Goal: Use online tool/utility: Utilize a website feature to perform a specific function

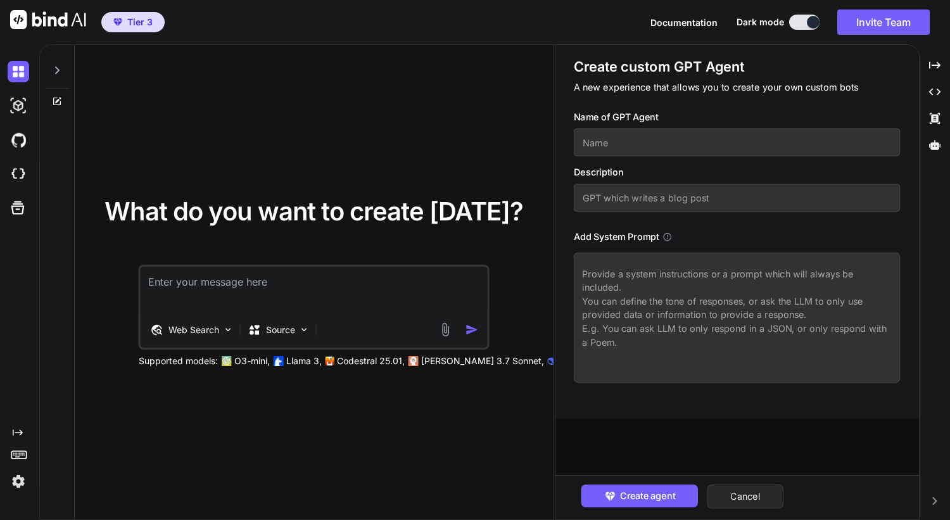
click at [762, 500] on button "Cancel" at bounding box center [745, 496] width 77 height 24
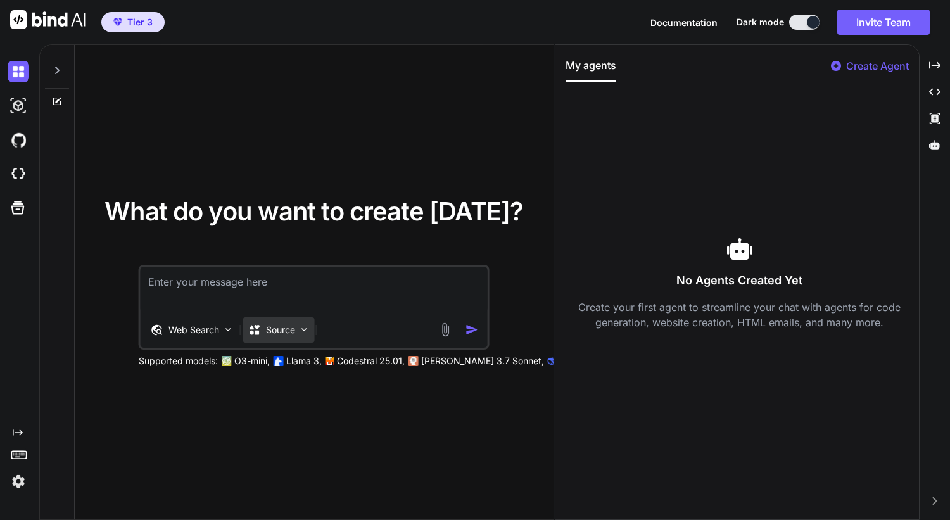
click at [296, 327] on div "Source" at bounding box center [279, 329] width 72 height 25
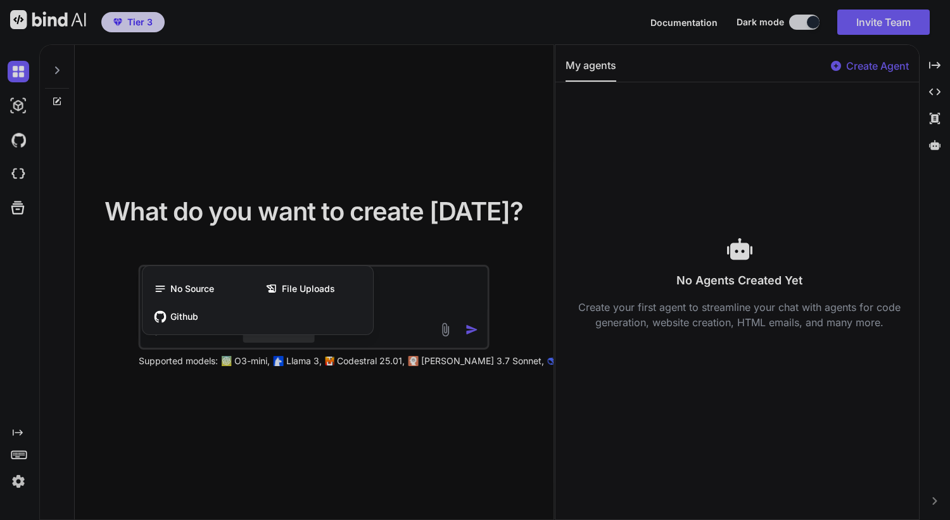
click at [251, 405] on div at bounding box center [475, 260] width 950 height 520
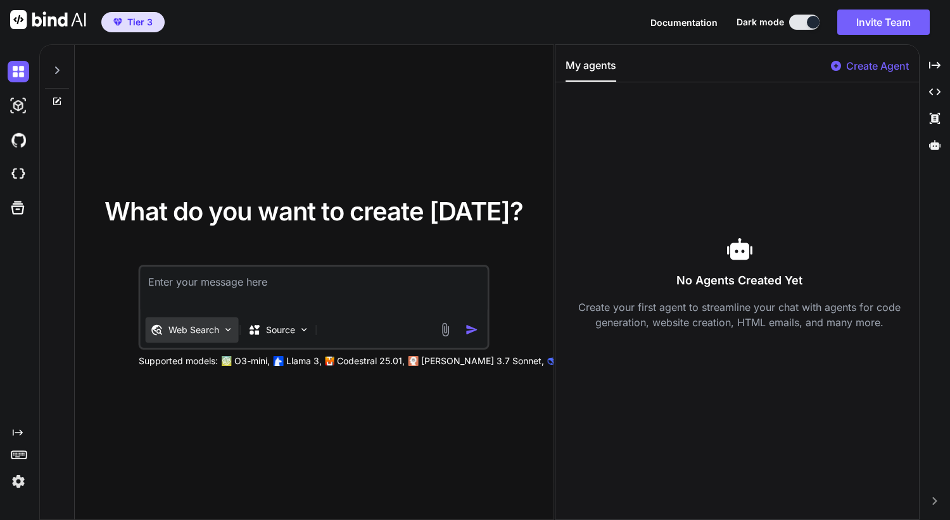
click at [202, 325] on p "Web Search" at bounding box center [193, 330] width 51 height 13
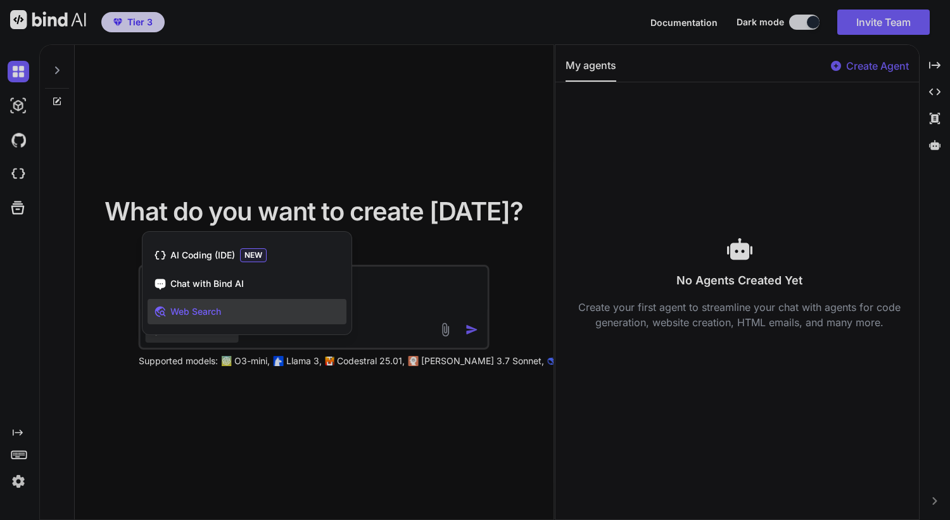
click at [191, 398] on div at bounding box center [475, 260] width 950 height 520
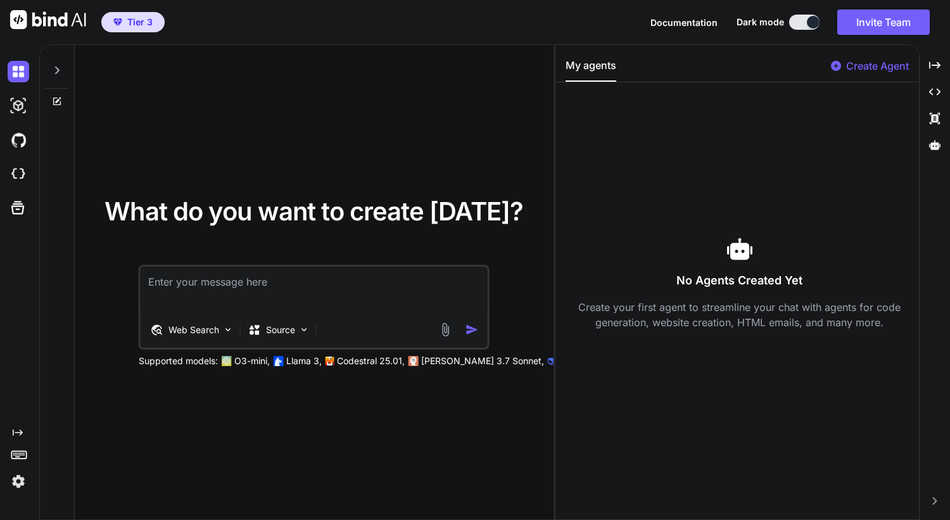
click at [448, 328] on img at bounding box center [445, 329] width 15 height 15
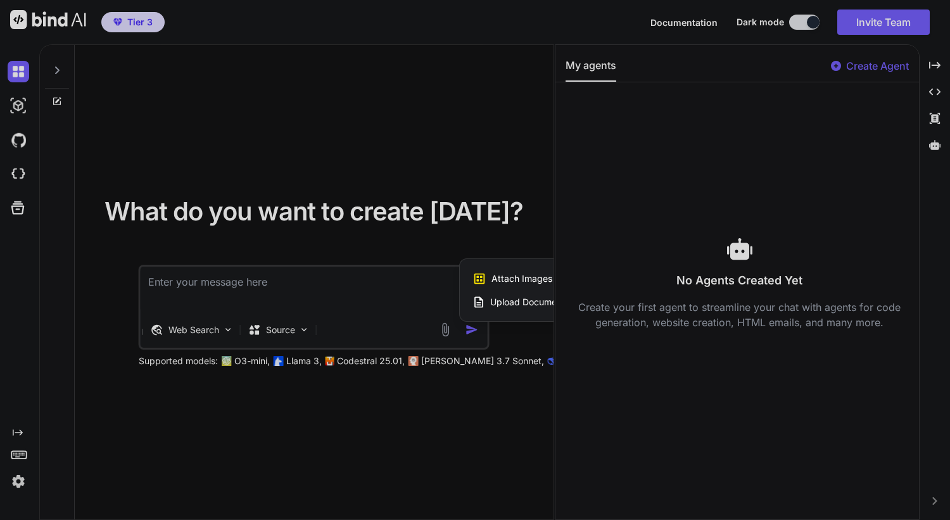
click at [517, 303] on span "Upload Documents and Code Files" at bounding box center [561, 302] width 143 height 13
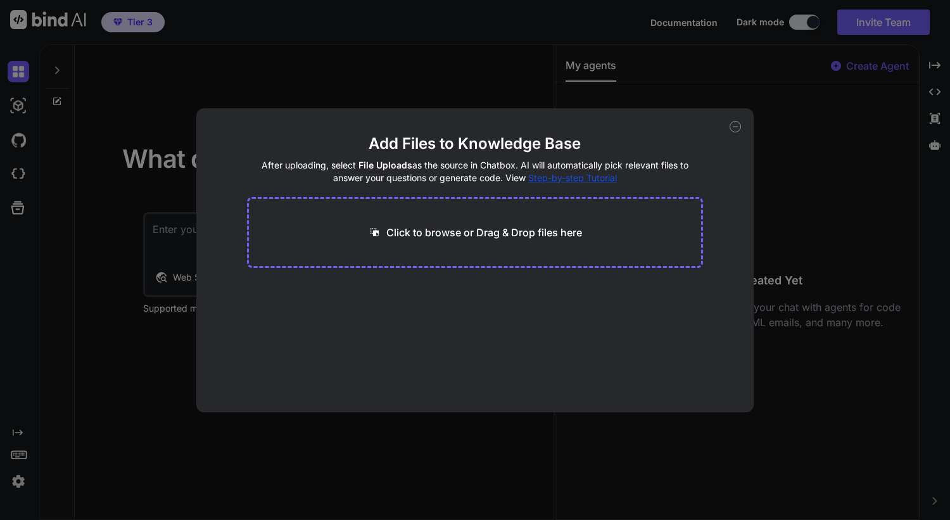
click at [415, 242] on div "Click to browse or Drag & Drop files here" at bounding box center [475, 232] width 457 height 71
click at [408, 232] on p "Click to browse or Drag & Drop files here" at bounding box center [484, 232] width 196 height 15
type input "C:\fakepath\v2 - WIP.pdf"
click at [674, 379] on button "Finish" at bounding box center [681, 374] width 44 height 25
click at [736, 128] on icon at bounding box center [734, 126] width 11 height 11
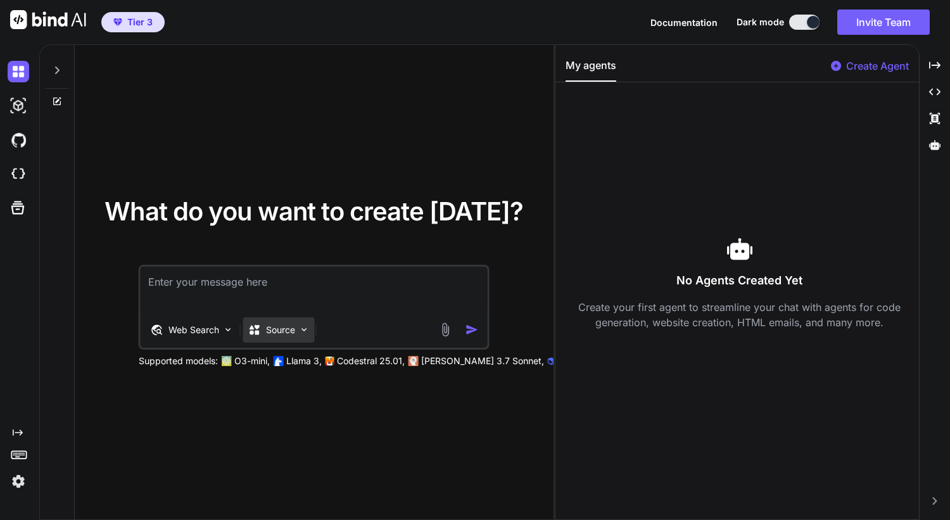
click at [305, 328] on img at bounding box center [304, 329] width 11 height 11
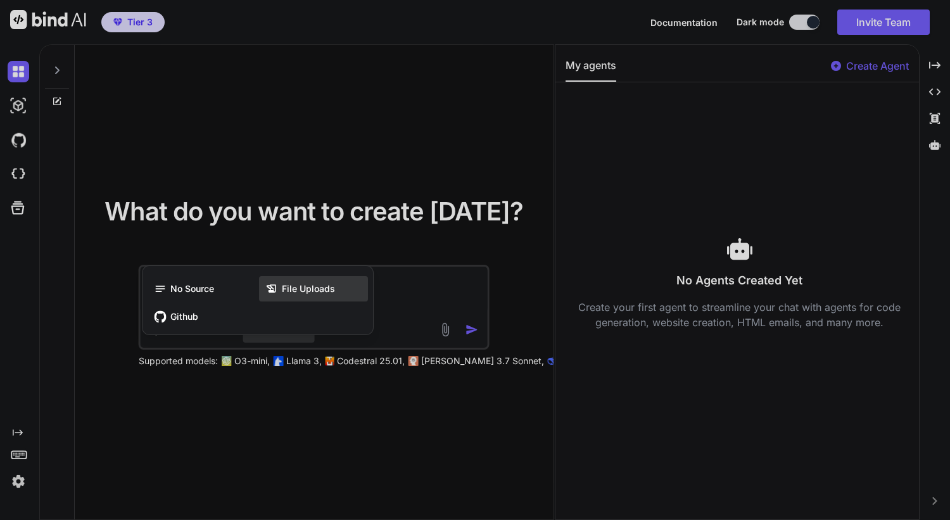
click at [324, 290] on span "File Uploads" at bounding box center [308, 288] width 53 height 13
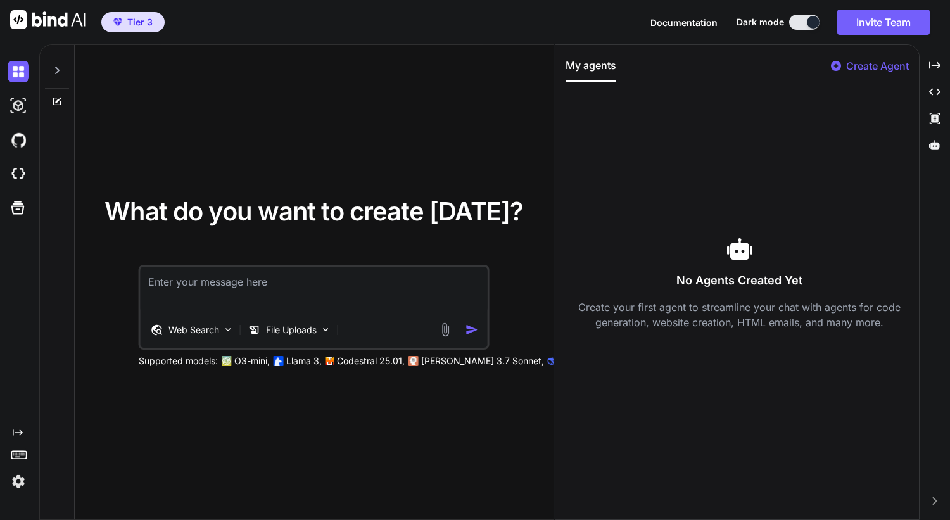
click at [450, 333] on img at bounding box center [445, 329] width 15 height 15
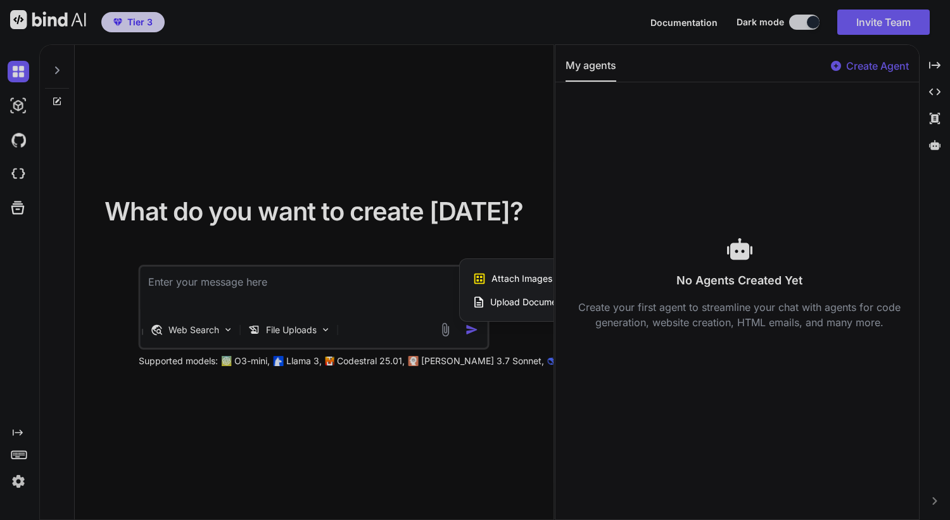
click at [420, 305] on div at bounding box center [475, 260] width 950 height 520
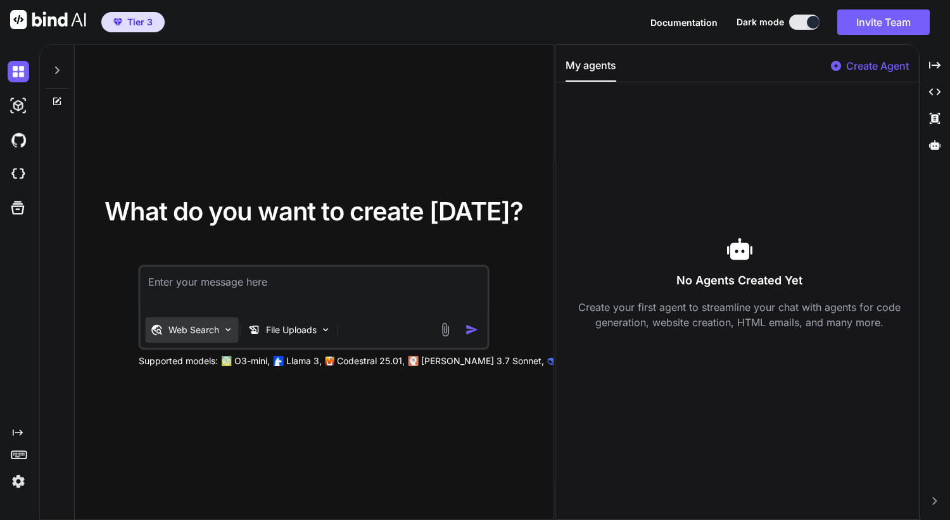
click at [223, 327] on img at bounding box center [228, 329] width 11 height 11
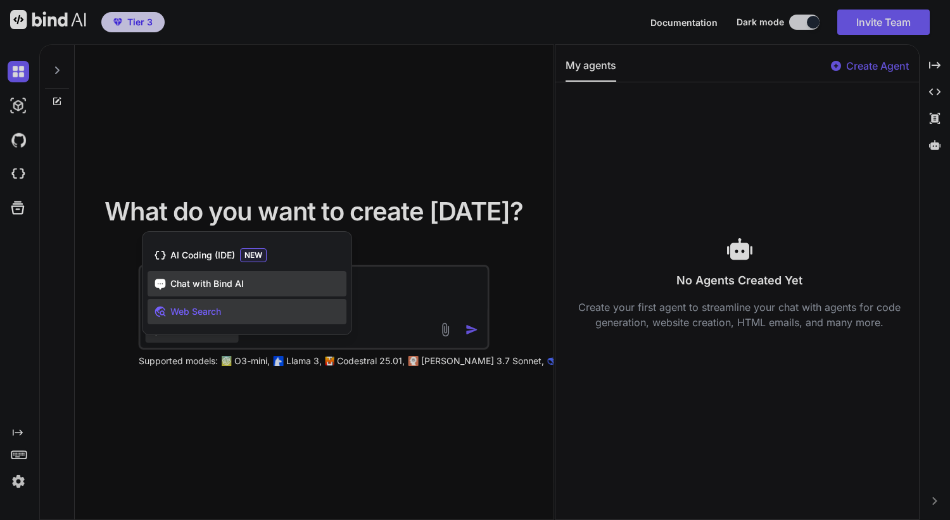
click at [259, 289] on div "Chat with Bind AI" at bounding box center [247, 283] width 199 height 25
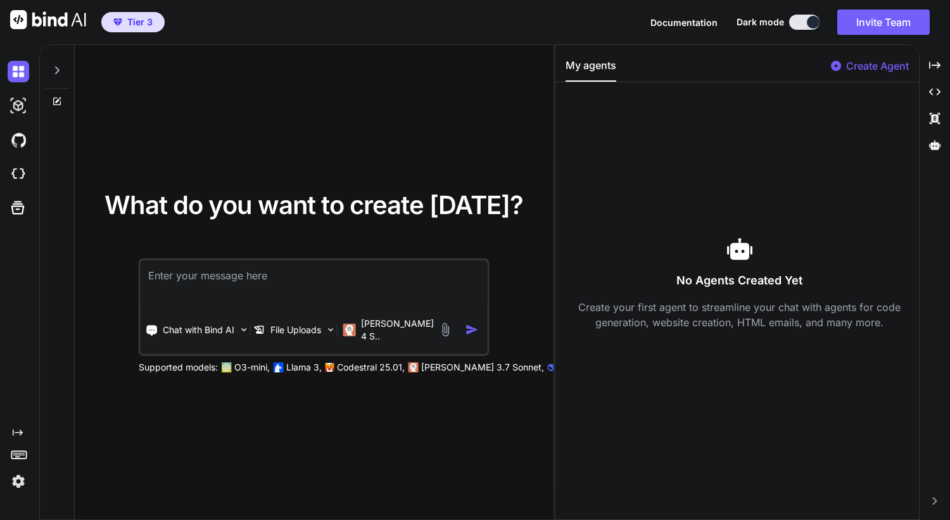
click at [293, 280] on textarea at bounding box center [314, 283] width 347 height 47
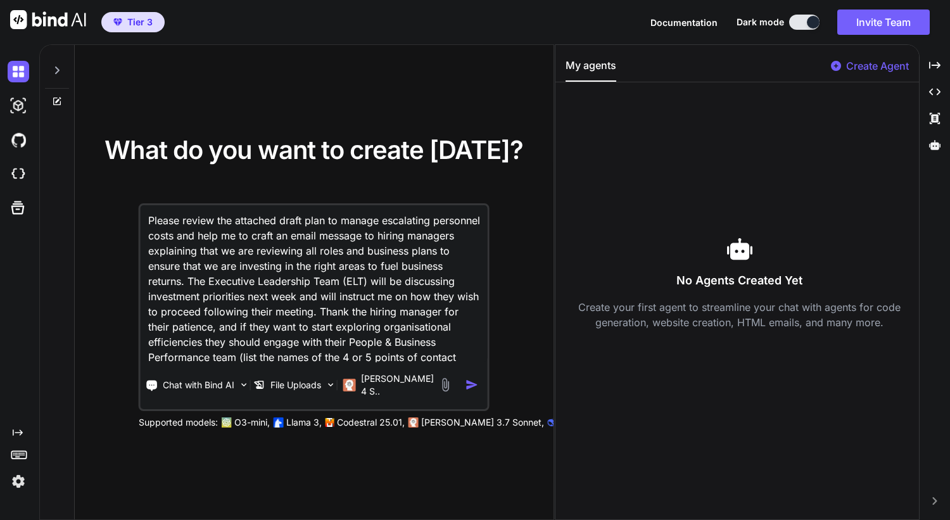
drag, startPoint x: 264, startPoint y: 353, endPoint x: 109, endPoint y: 180, distance: 232.7
click at [109, 180] on div "What do you want to create [DATE]? Please review the attached draft plan to man…" at bounding box center [313, 282] width 439 height 291
type textarea "Please review the attached draft plan to manage escalating personnel costs and …"
click at [472, 381] on img "button" at bounding box center [471, 384] width 13 height 13
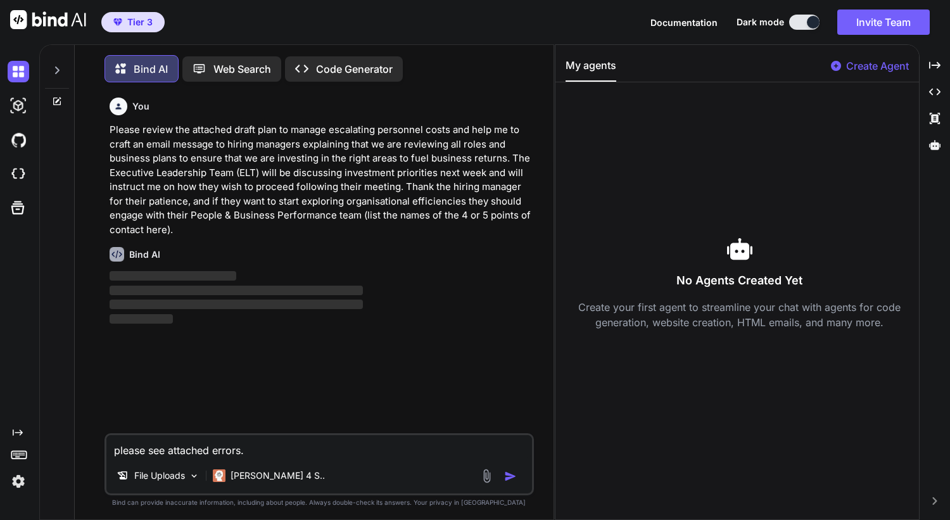
scroll to position [6, 0]
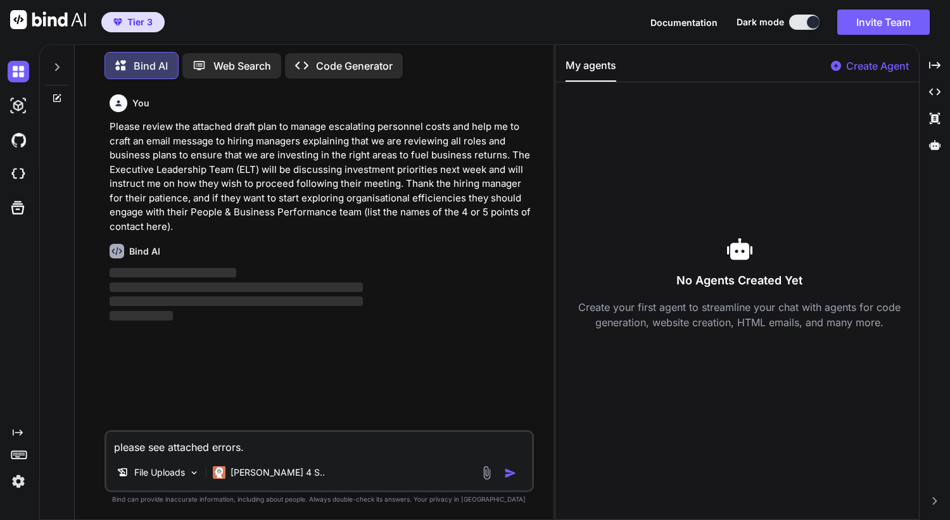
click at [127, 448] on textarea "please see attached errors." at bounding box center [319, 443] width 426 height 23
click at [126, 445] on textarea "please see attached errors." at bounding box center [319, 443] width 426 height 23
click at [127, 441] on textarea "please see attached errors." at bounding box center [319, 443] width 426 height 23
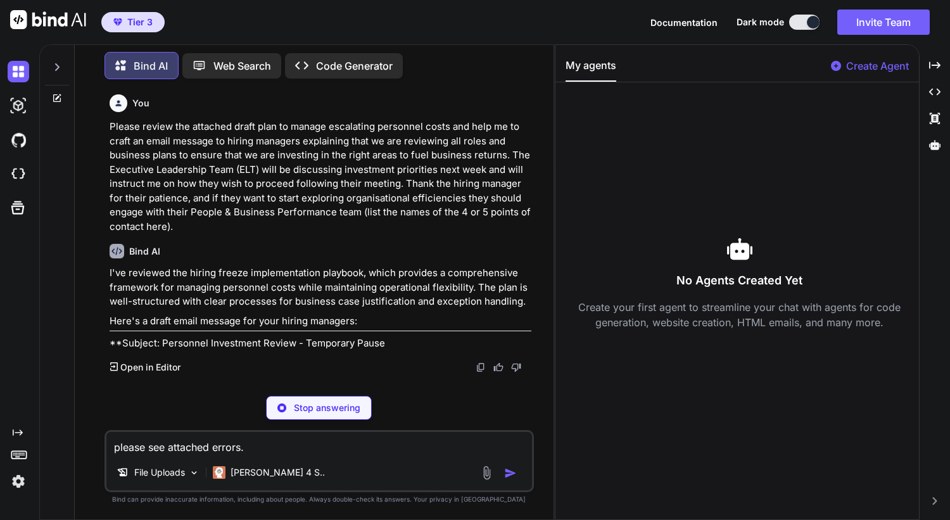
drag, startPoint x: 260, startPoint y: 446, endPoint x: 98, endPoint y: 441, distance: 162.2
click at [98, 441] on div "You Please review the attached draft plan to manage escalating personnel costs …" at bounding box center [319, 304] width 469 height 430
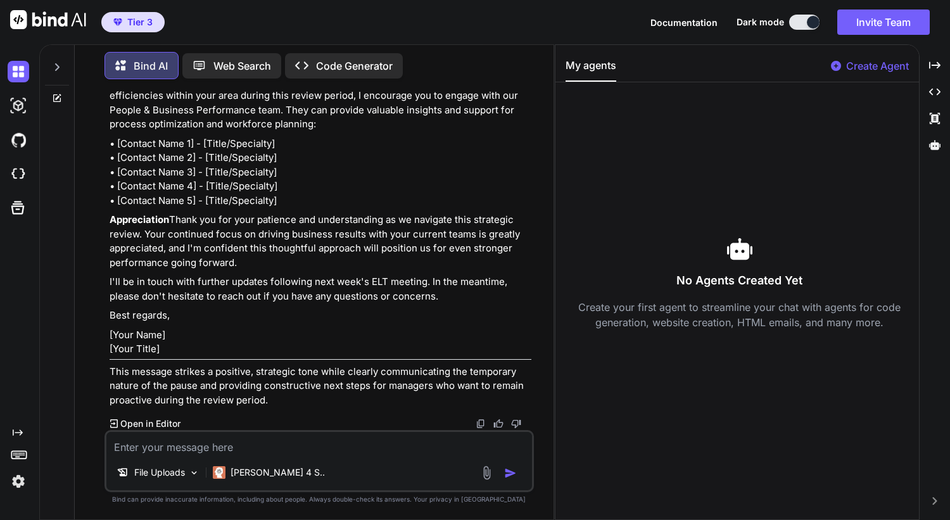
scroll to position [529, 0]
click at [479, 424] on img at bounding box center [481, 424] width 10 height 10
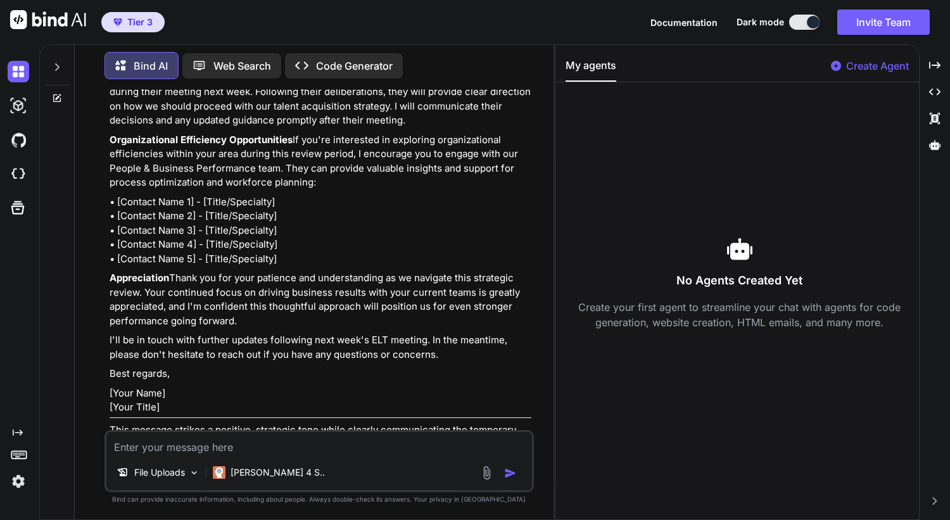
scroll to position [452, 0]
